Goal: Information Seeking & Learning: Learn about a topic

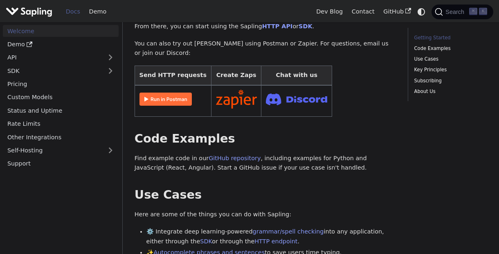
scroll to position [186, 0]
